Goal: Find specific page/section: Find specific page/section

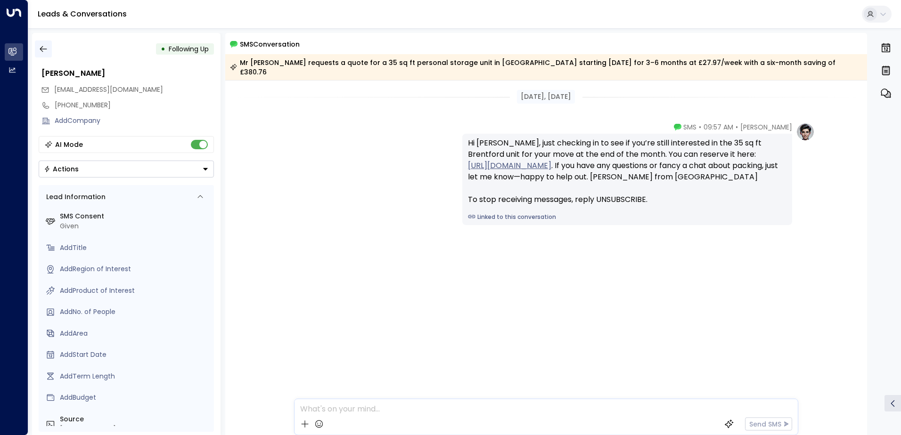
click at [47, 46] on icon "button" at bounding box center [43, 48] width 9 height 9
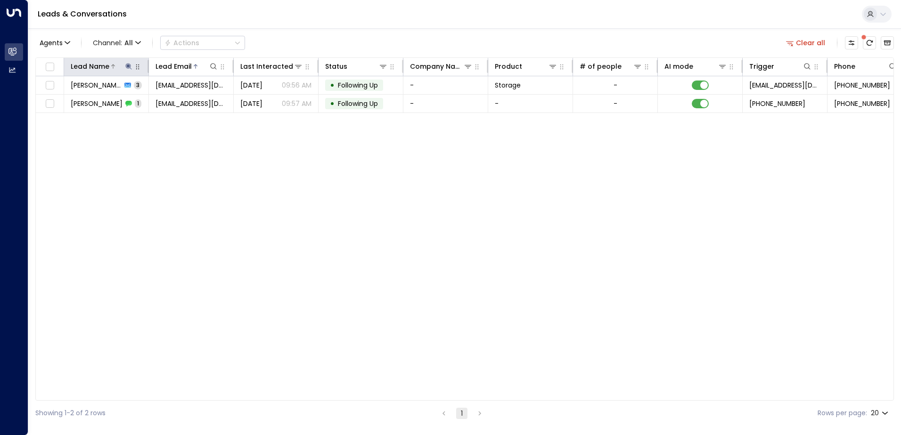
click at [130, 68] on icon at bounding box center [129, 67] width 8 height 8
click at [187, 101] on icon "button" at bounding box center [188, 101] width 8 height 8
click at [178, 101] on input "text" at bounding box center [129, 100] width 130 height 17
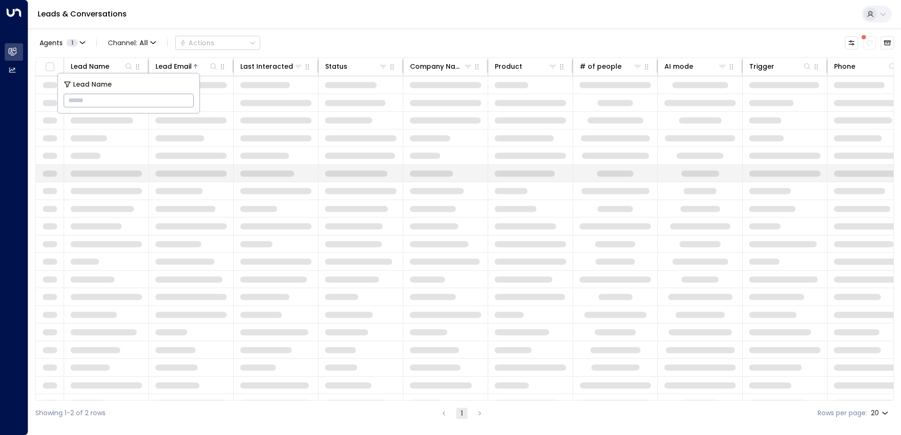
type input "**********"
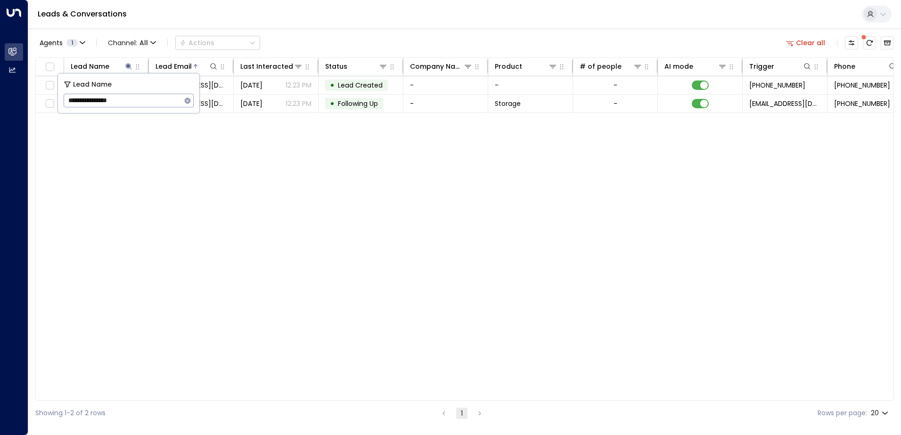
click at [259, 134] on div "Lead Name Lead Email Last Interacted Status Company Name Product # of people AI…" at bounding box center [464, 228] width 858 height 343
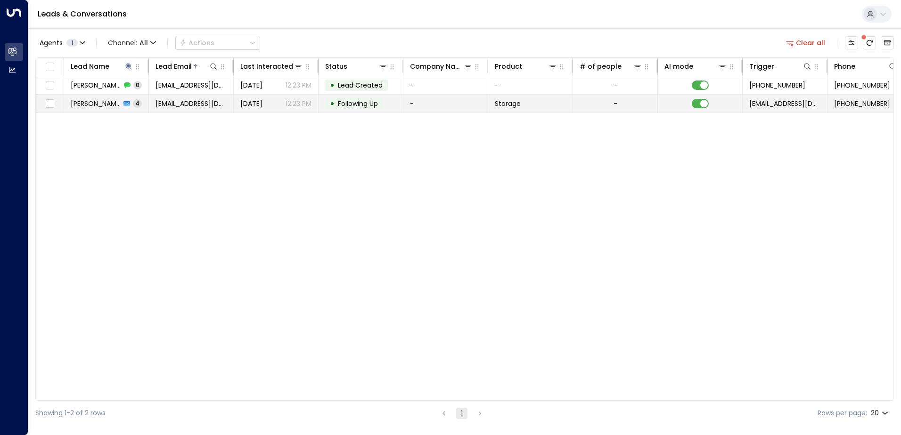
click at [228, 96] on td "[EMAIL_ADDRESS][DOMAIN_NAME]" at bounding box center [191, 104] width 85 height 18
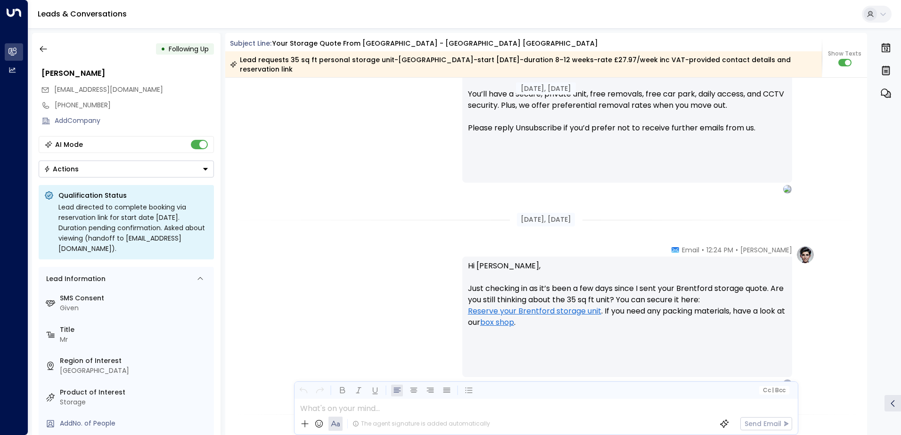
scroll to position [895, 0]
